Goal: Information Seeking & Learning: Find specific fact

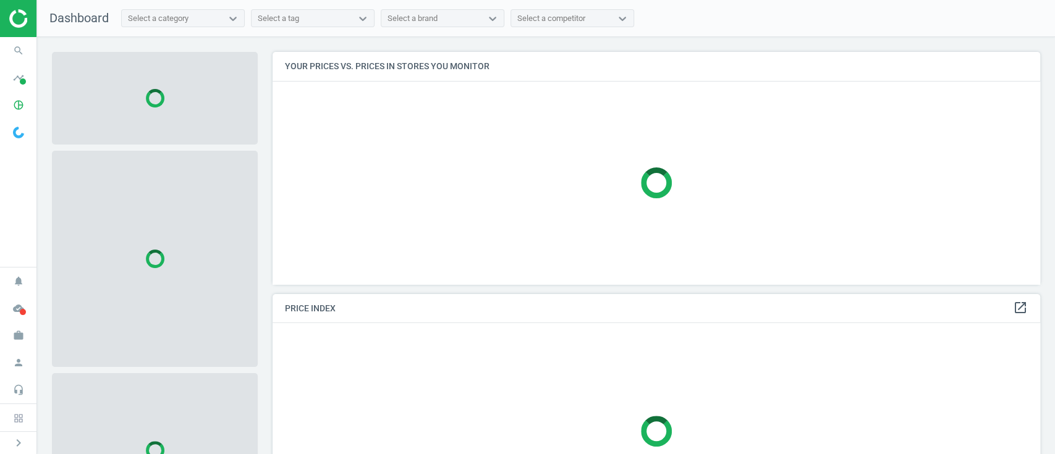
scroll to position [258, 780]
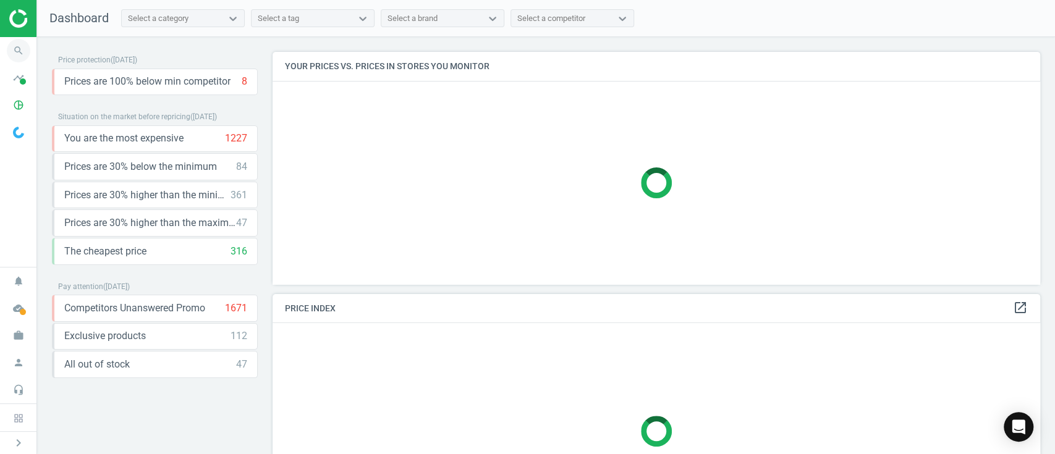
click at [16, 56] on icon "search" at bounding box center [18, 50] width 23 height 23
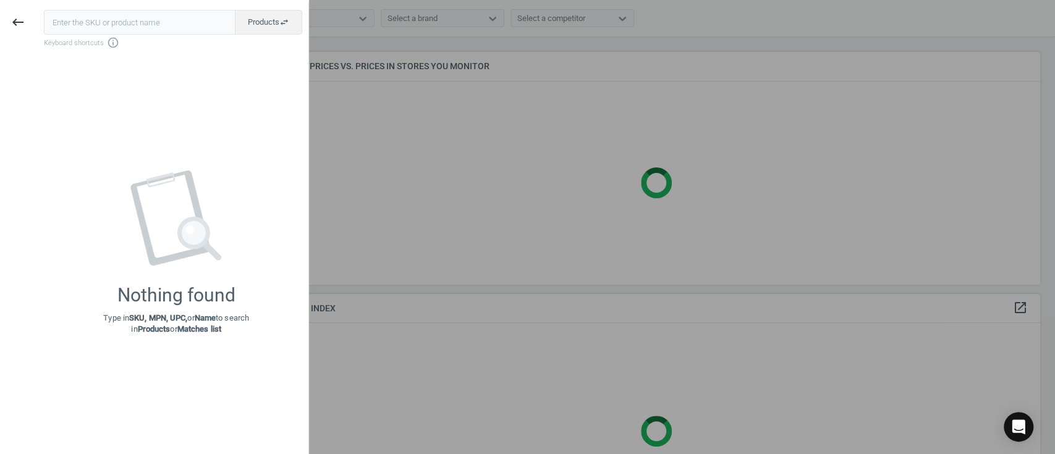
drag, startPoint x: 471, startPoint y: 158, endPoint x: 434, endPoint y: 153, distance: 37.4
click at [472, 159] on div at bounding box center [527, 227] width 1055 height 454
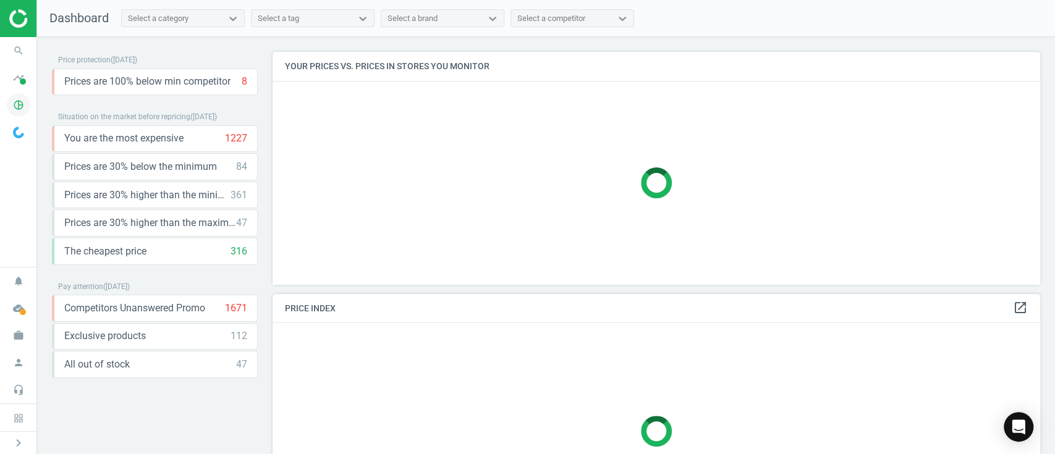
click at [23, 109] on icon "pie_chart_outlined" at bounding box center [18, 104] width 23 height 23
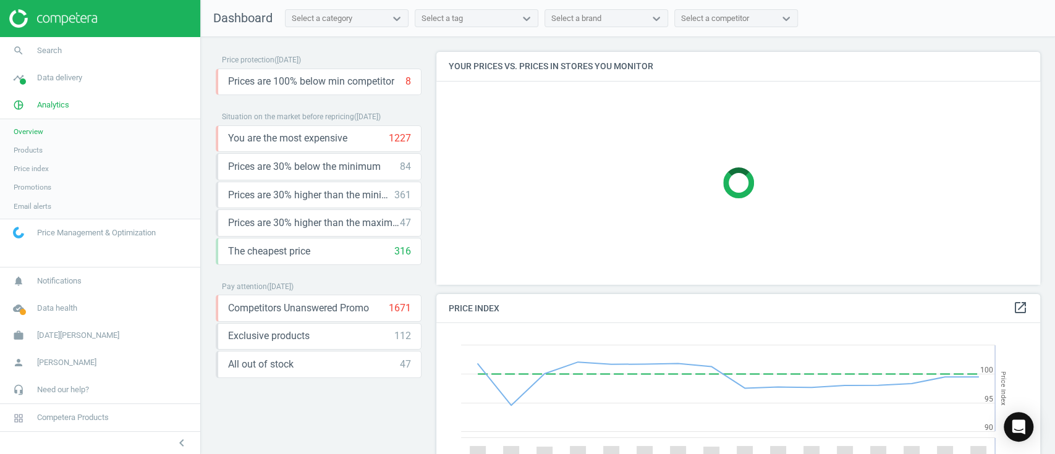
scroll to position [309, 616]
click at [27, 149] on span "Products" at bounding box center [28, 150] width 29 height 10
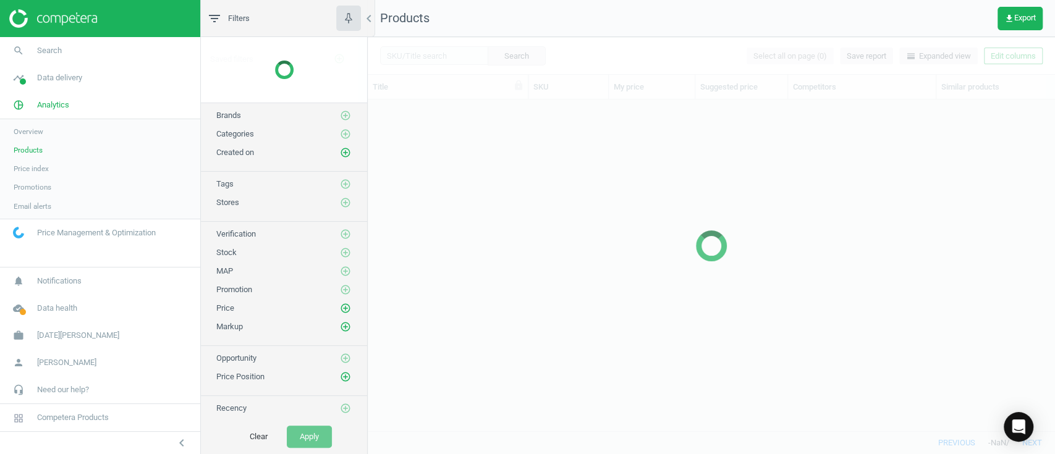
scroll to position [306, 674]
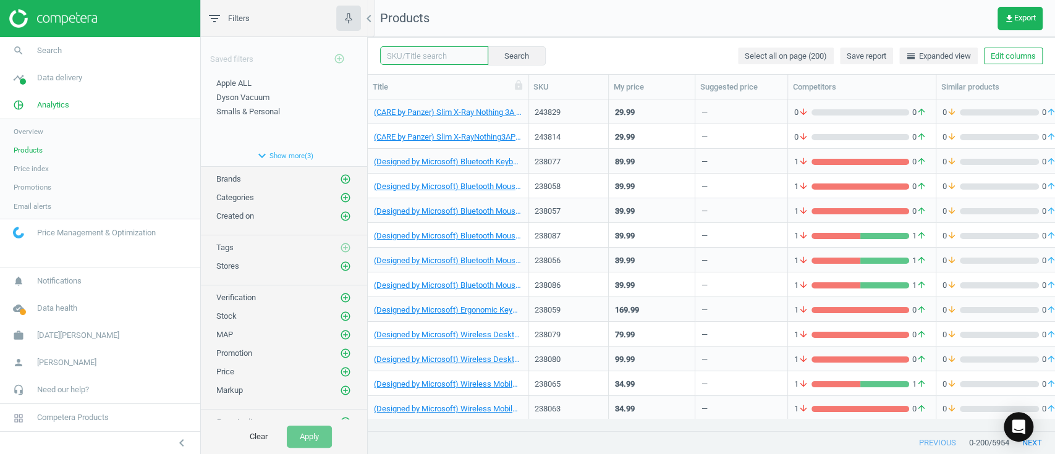
click at [395, 53] on input "text" at bounding box center [434, 55] width 108 height 19
paste input "220847"
type input "220847"
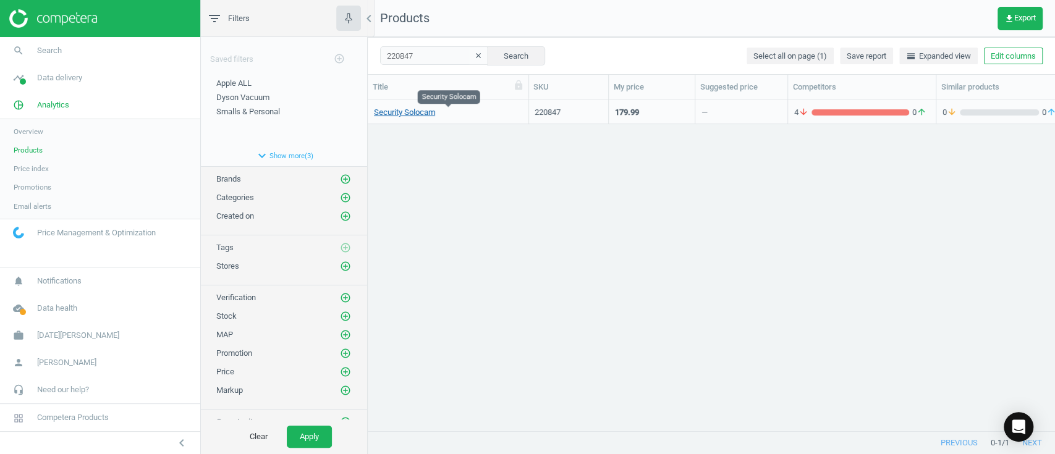
click at [420, 113] on link "Security Solocam" at bounding box center [404, 112] width 61 height 11
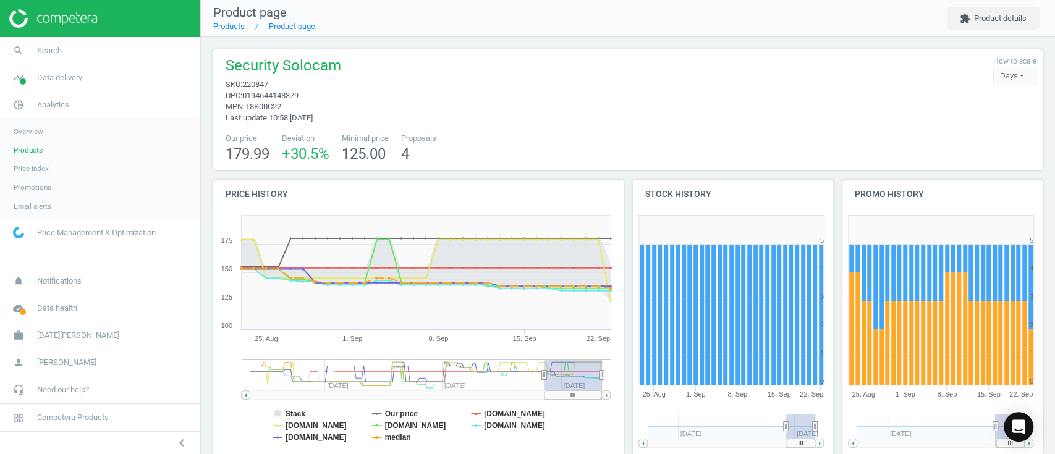
drag, startPoint x: 245, startPoint y: 36, endPoint x: 249, endPoint y: 20, distance: 15.9
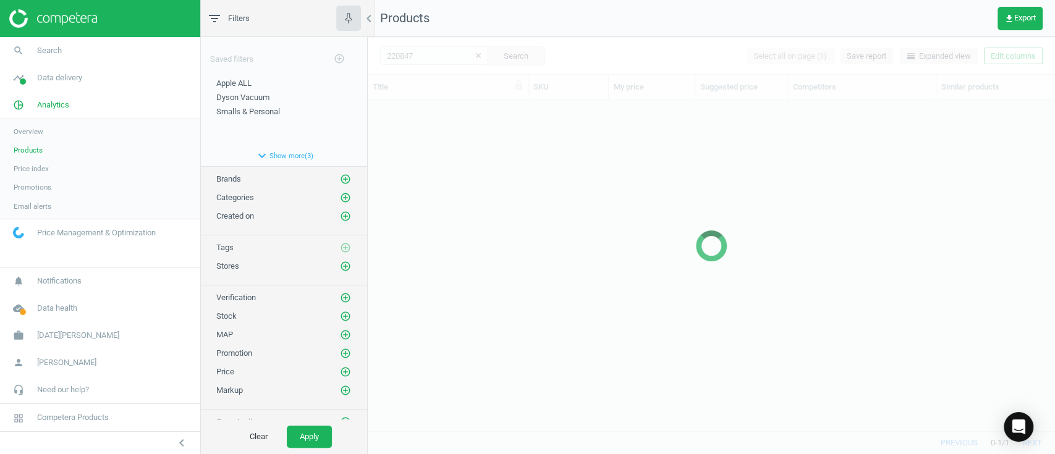
scroll to position [306, 674]
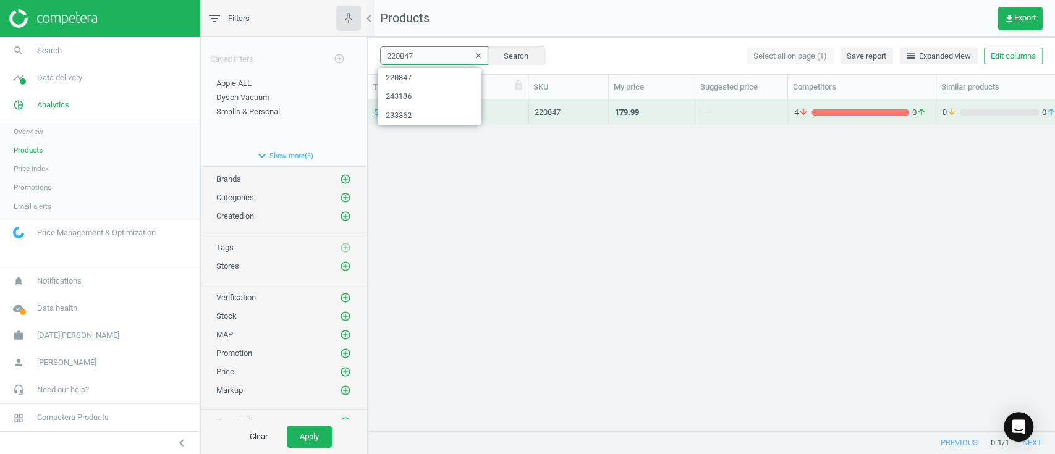
drag, startPoint x: 428, startPoint y: 57, endPoint x: 242, endPoint y: 45, distance: 187.2
click at [242, 45] on div "filter_list Filters chevron_left Saved filters add_circle_outline Apple ALL edi…" at bounding box center [628, 227] width 854 height 454
paste input "08159"
type input "208159"
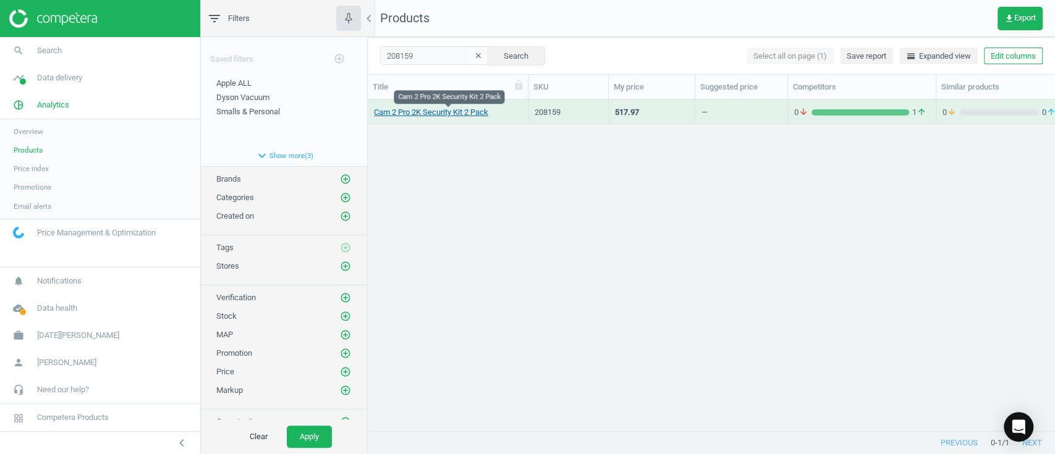
click at [415, 116] on link "Cam 2 Pro 2K Security Kit 2 Pack" at bounding box center [431, 112] width 114 height 11
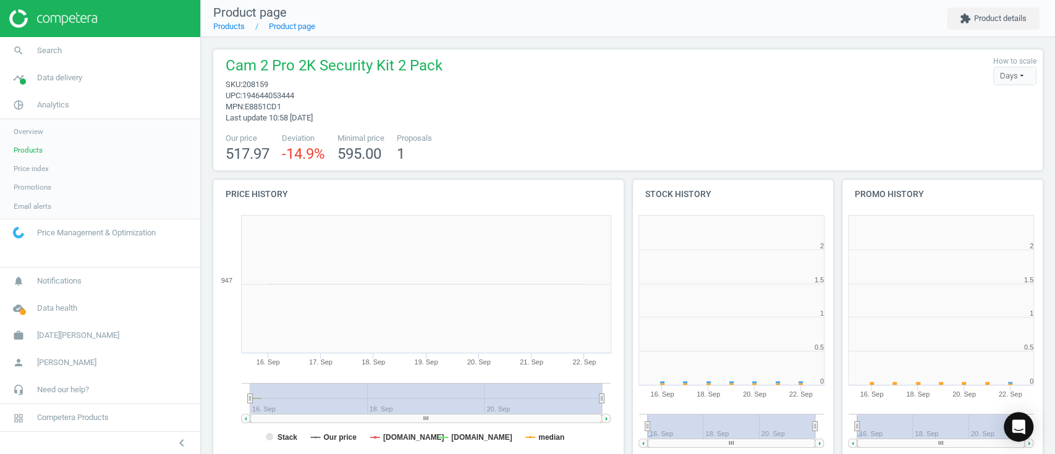
scroll to position [6, 6]
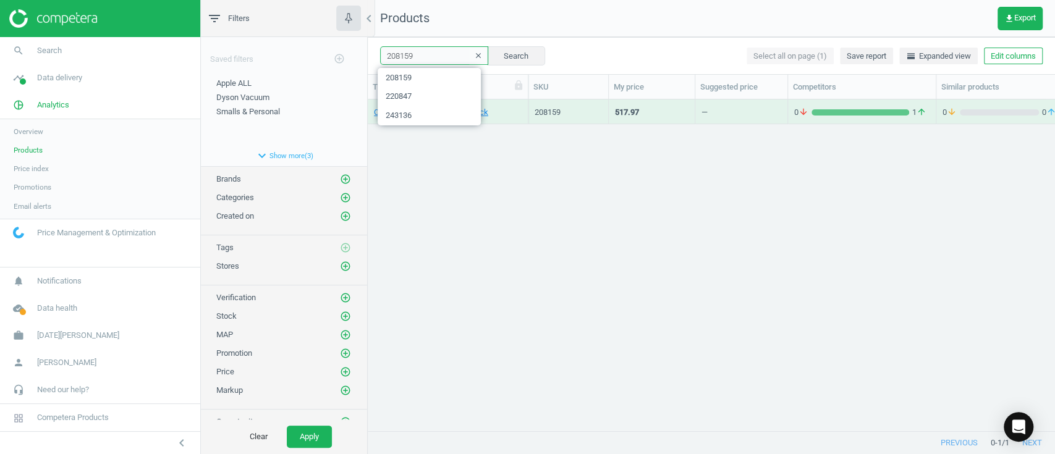
drag, startPoint x: 313, startPoint y: 53, endPoint x: 205, endPoint y: 49, distance: 108.9
click at [213, 50] on div "filter_list Filters chevron_left Saved filters add_circle_outline Apple ALL edi…" at bounding box center [628, 227] width 854 height 454
paste input "65"
type input "208165"
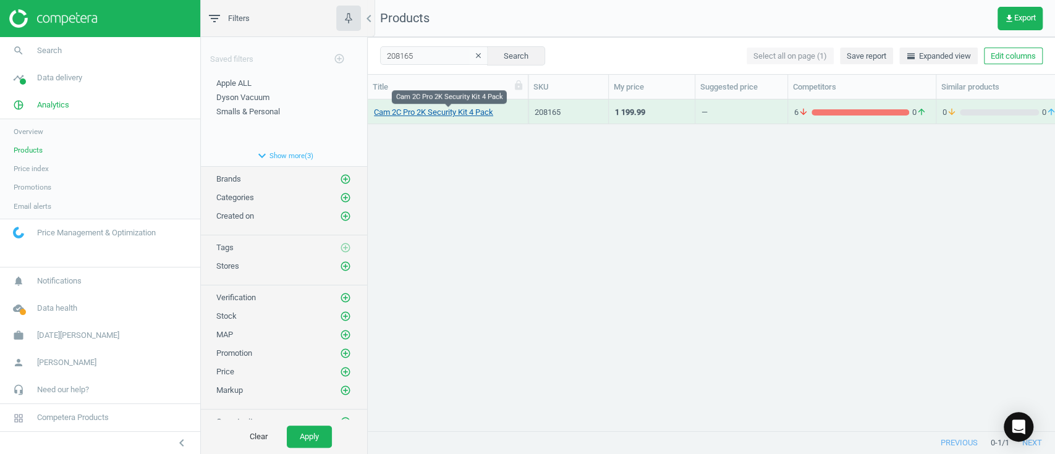
click at [399, 114] on link "Cam 2C Pro 2K Security Kit 4 Pack" at bounding box center [433, 112] width 119 height 11
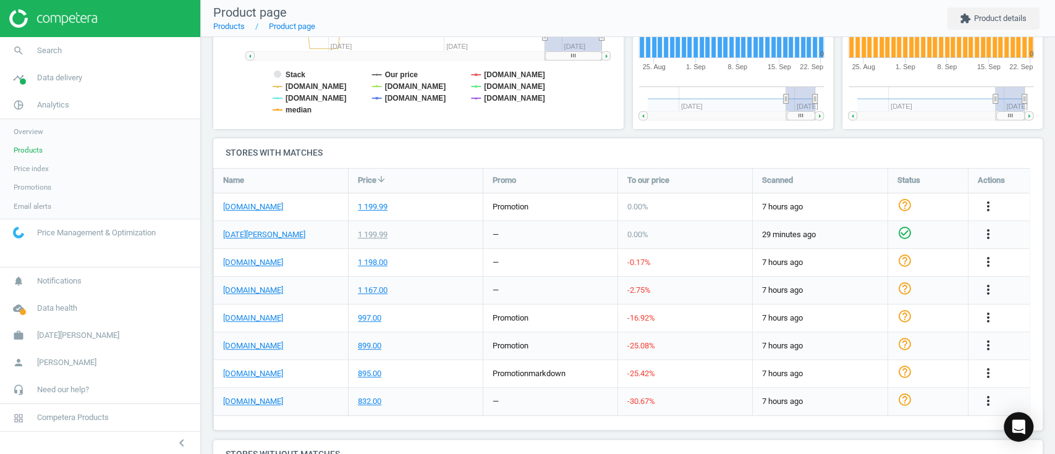
scroll to position [329, 0]
click at [249, 372] on link "[DOMAIN_NAME]" at bounding box center [253, 372] width 60 height 11
